Goal: Complete application form: Complete application form

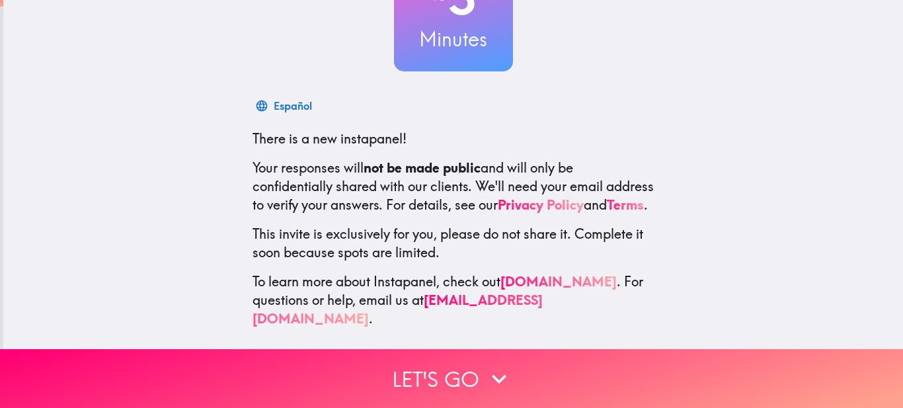
scroll to position [142, 0]
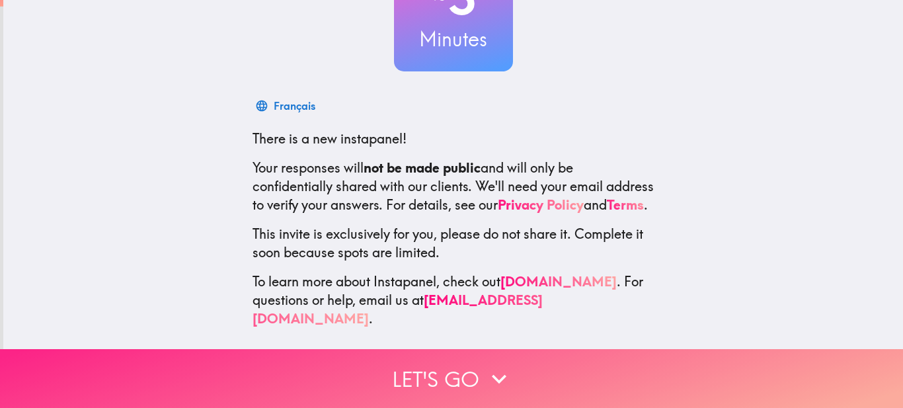
click at [500, 364] on icon "button" at bounding box center [499, 378] width 29 height 29
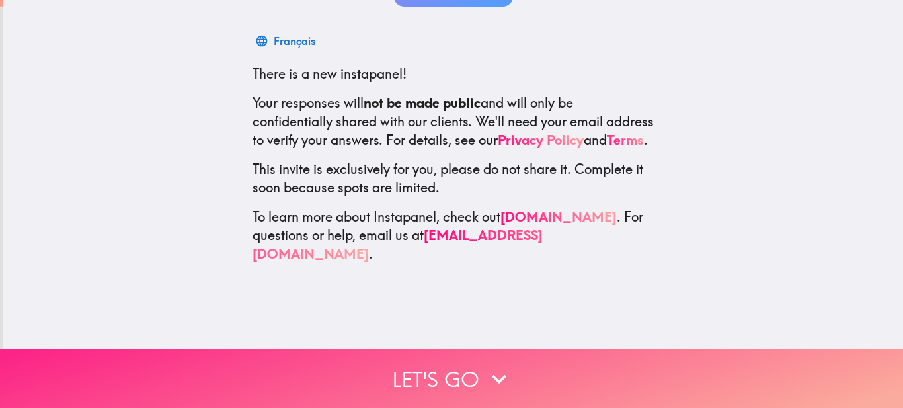
scroll to position [0, 0]
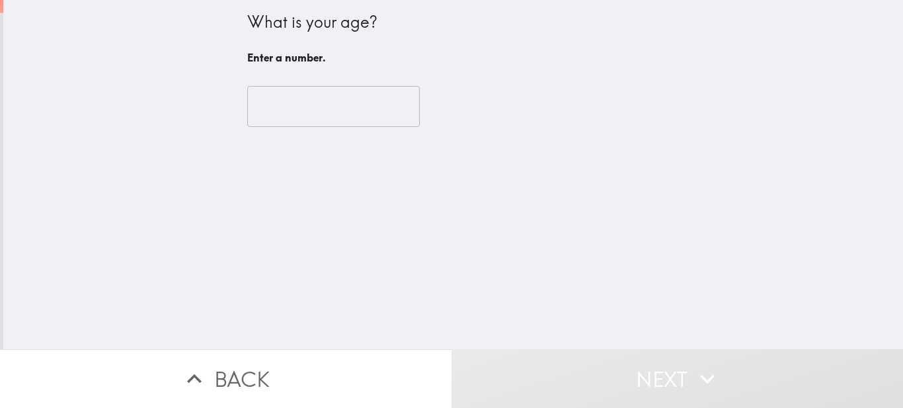
drag, startPoint x: 331, startPoint y: 64, endPoint x: 331, endPoint y: 101, distance: 37.0
click at [331, 101] on div "What is your age? Enter a number. ​" at bounding box center [453, 71] width 423 height 143
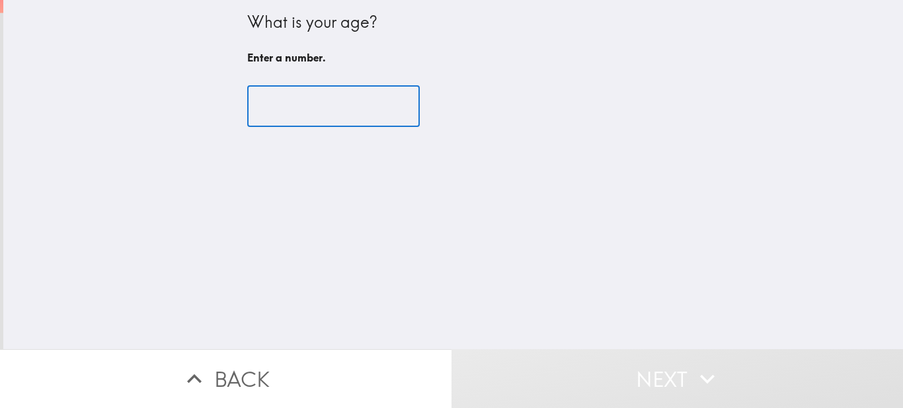
click at [331, 101] on input "number" at bounding box center [333, 106] width 173 height 41
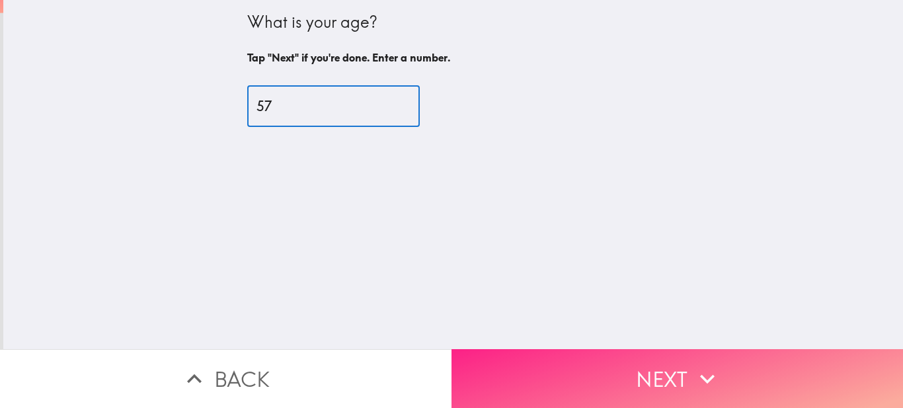
type input "57"
click at [530, 366] on button "Next" at bounding box center [678, 378] width 452 height 59
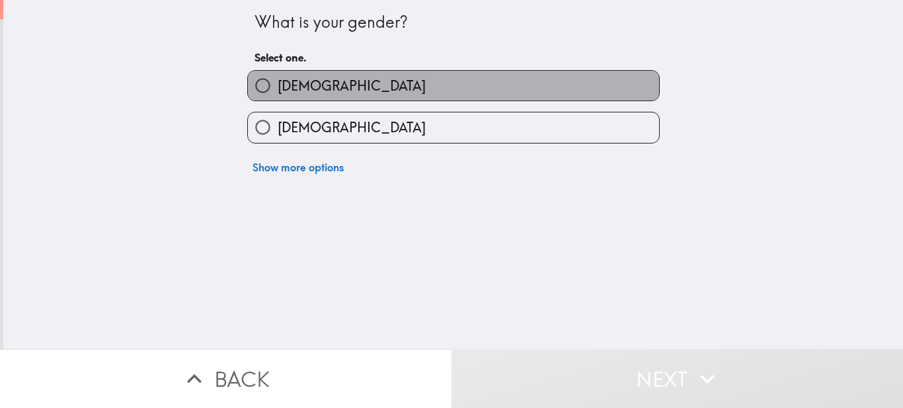
click at [296, 81] on span "[DEMOGRAPHIC_DATA]" at bounding box center [352, 86] width 148 height 19
click at [278, 81] on input "[DEMOGRAPHIC_DATA]" at bounding box center [263, 86] width 30 height 30
radio input "true"
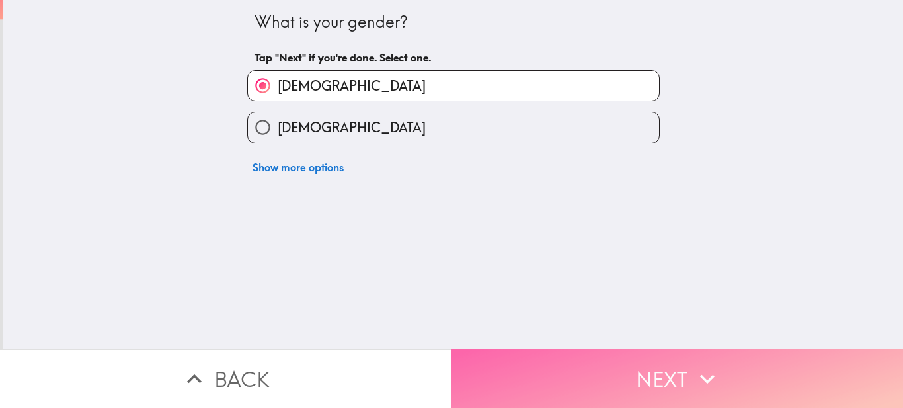
click at [502, 349] on button "Next" at bounding box center [678, 378] width 452 height 59
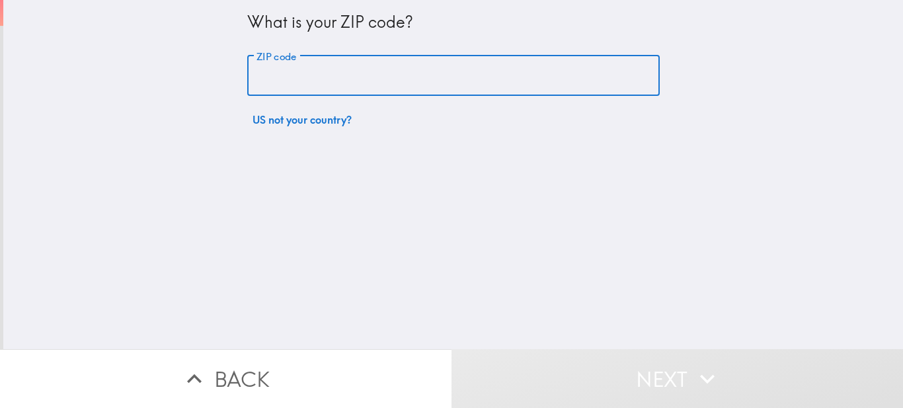
click at [286, 73] on input "ZIP code" at bounding box center [453, 76] width 413 height 41
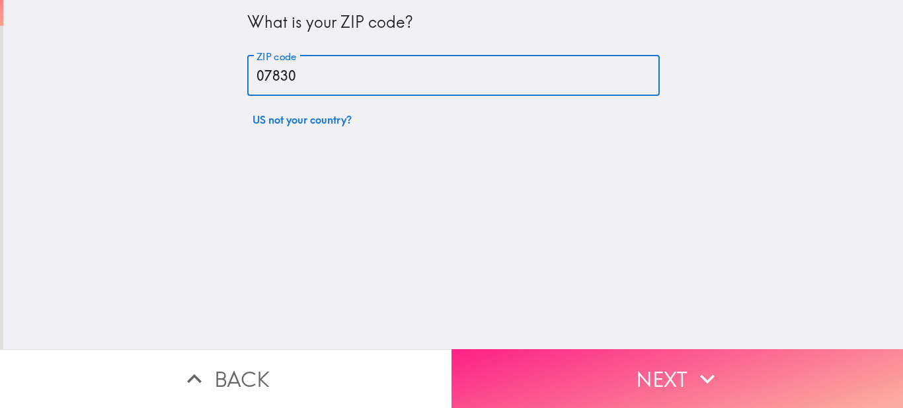
type input "07830"
click at [618, 350] on button "Next" at bounding box center [678, 378] width 452 height 59
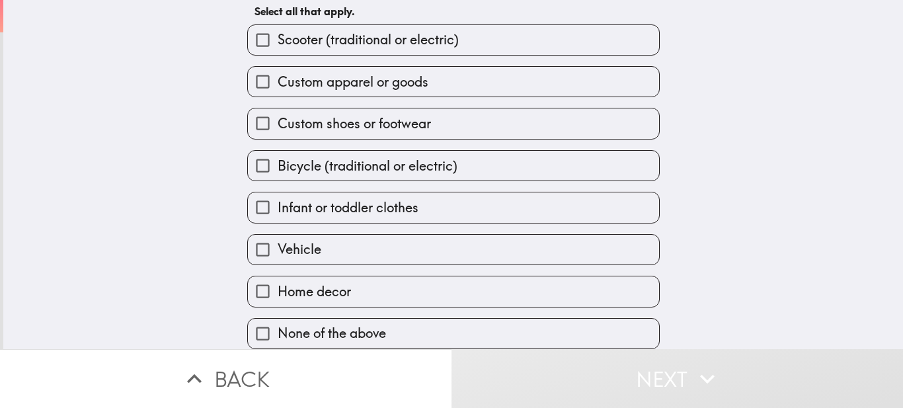
scroll to position [78, 0]
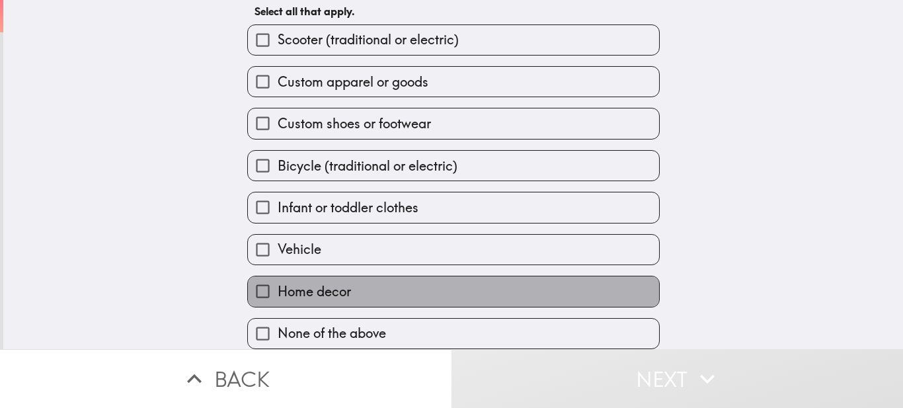
click at [427, 290] on label "Home decor" at bounding box center [453, 291] width 411 height 30
click at [278, 290] on input "Home decor" at bounding box center [263, 291] width 30 height 30
checkbox input "true"
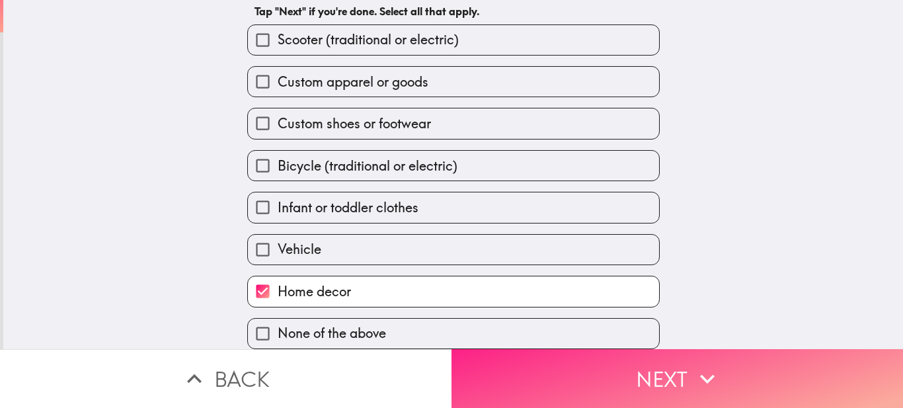
click at [516, 396] on button "Next" at bounding box center [678, 378] width 452 height 59
